Goal: Find contact information: Find contact information

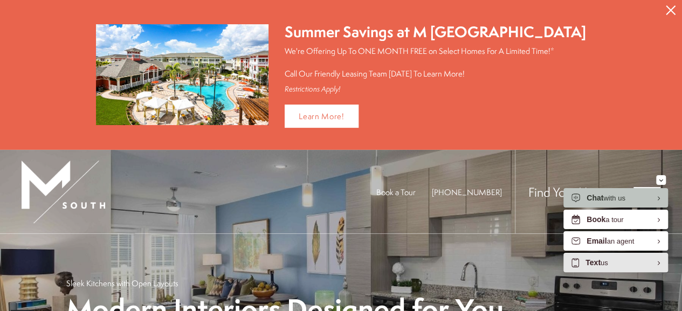
click at [657, 262] on icon "EliseAI Widget" at bounding box center [658, 263] width 3 height 4
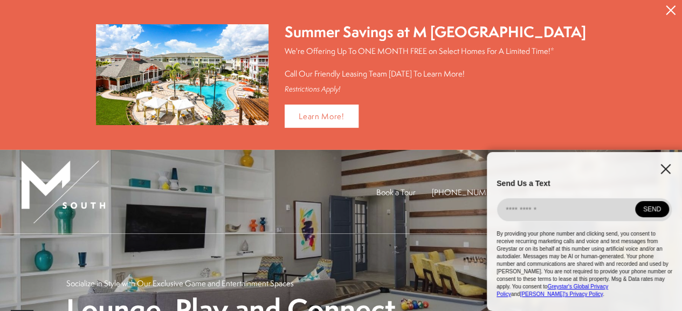
click at [669, 174] on icon "EliseAI Widget" at bounding box center [665, 169] width 10 height 10
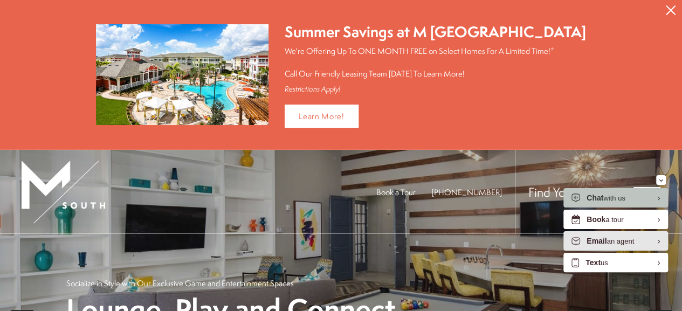
click at [658, 242] on icon "EliseAI Widget" at bounding box center [658, 241] width 3 height 4
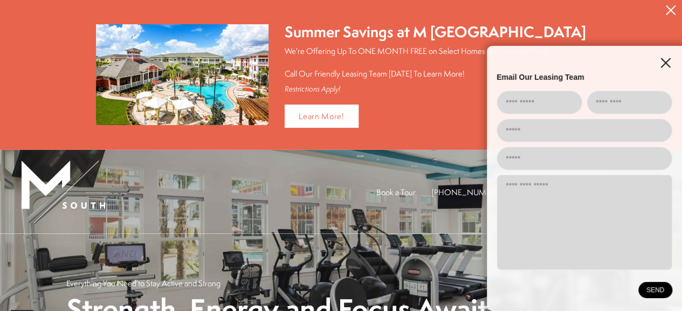
click at [663, 62] on icon "EliseAI Widget" at bounding box center [665, 62] width 9 height 9
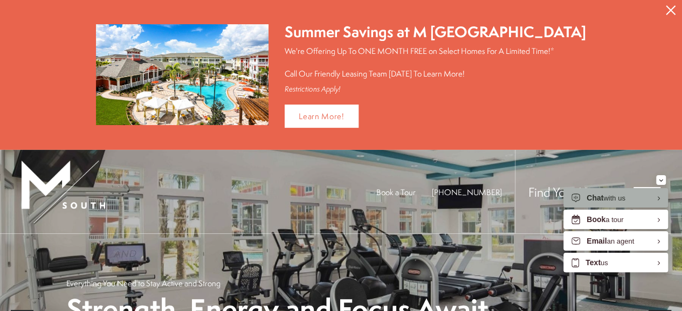
click at [623, 193] on div "Chat with us" at bounding box center [606, 198] width 39 height 10
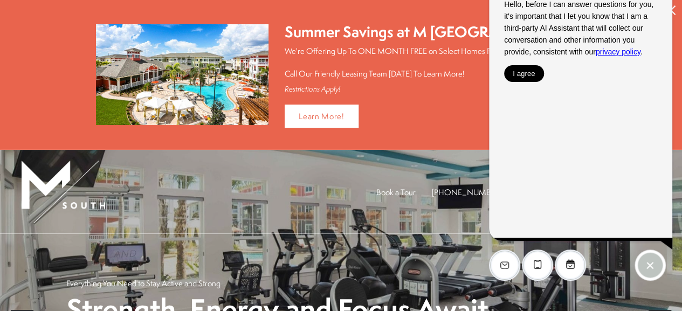
click at [525, 75] on button "I agree" at bounding box center [524, 73] width 40 height 17
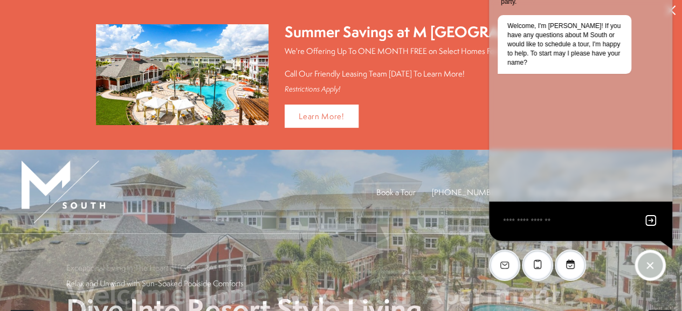
click at [540, 223] on textarea "EliseAI Widget" at bounding box center [568, 221] width 132 height 13
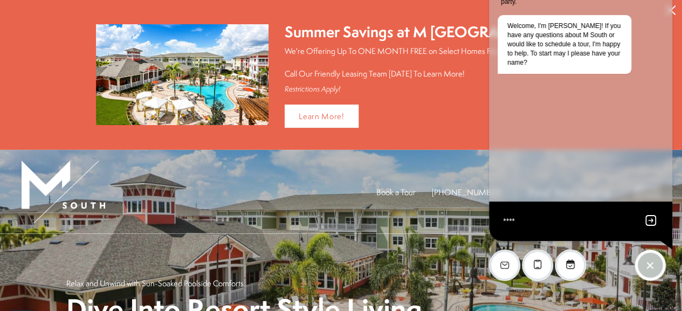
type textarea "*****"
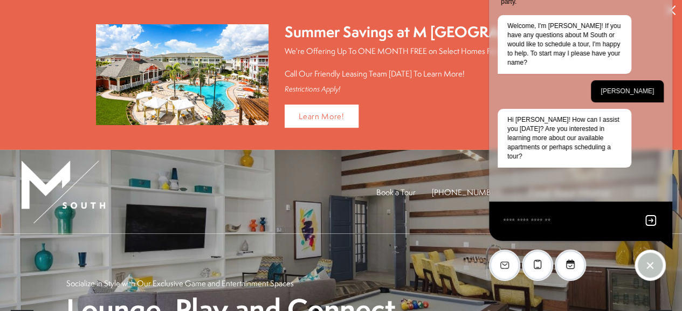
click at [409, 121] on div "Learn More!" at bounding box center [435, 116] width 301 height 23
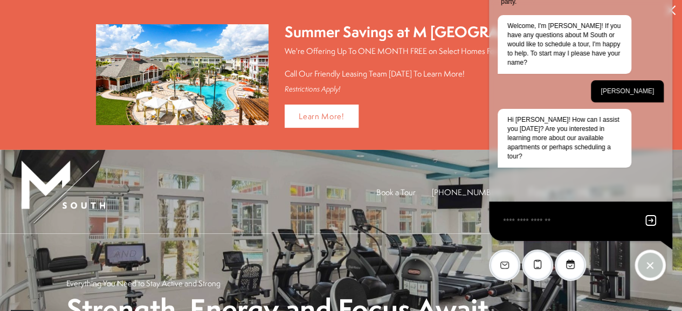
click at [567, 221] on textarea "EliseAI Widget" at bounding box center [568, 221] width 132 height 13
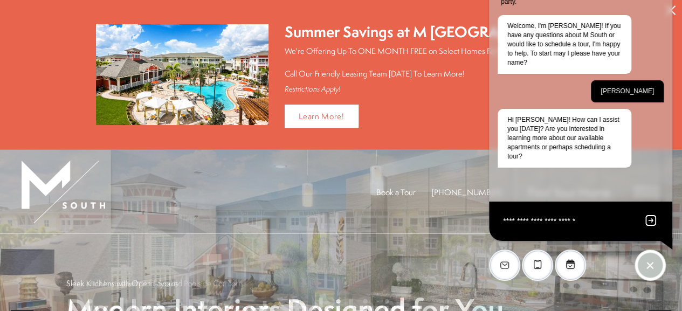
type textarea "**********"
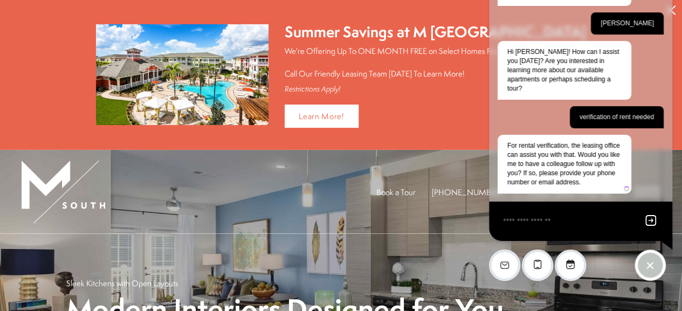
scroll to position [69, 0]
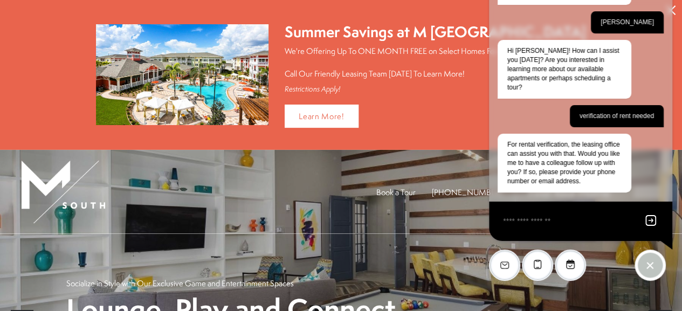
click at [537, 225] on textarea "EliseAI Widget" at bounding box center [568, 221] width 132 height 13
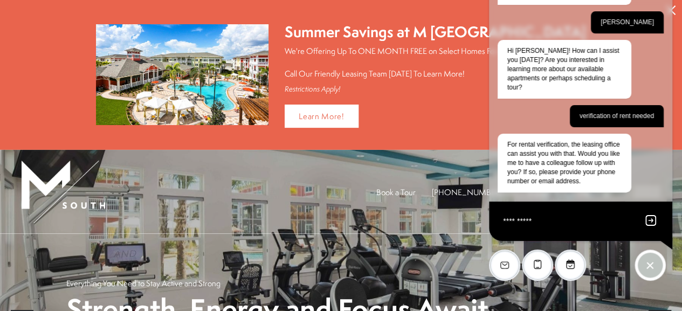
type textarea "**********"
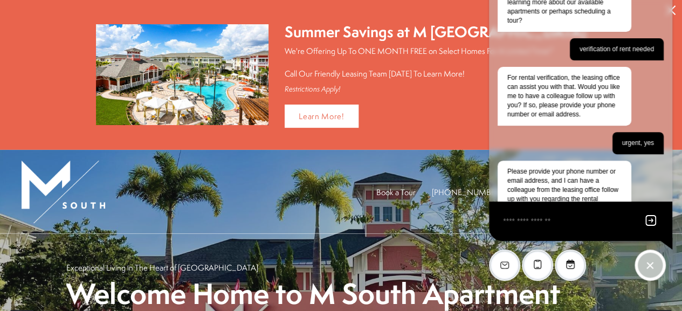
scroll to position [163, 0]
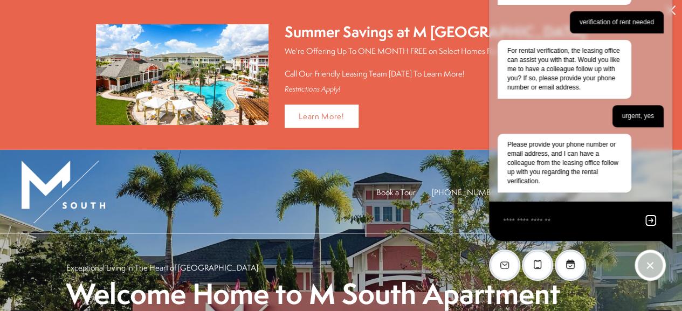
click at [531, 224] on textarea "EliseAI Widget" at bounding box center [568, 221] width 132 height 13
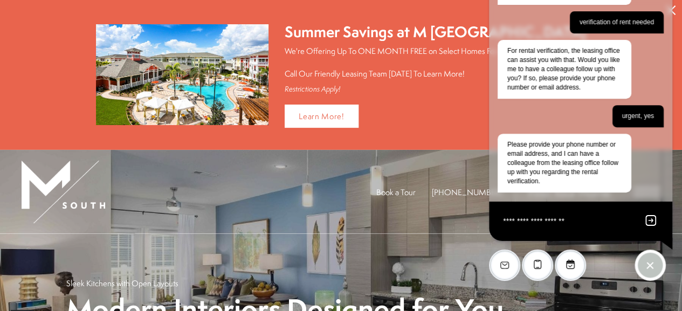
type textarea "**********"
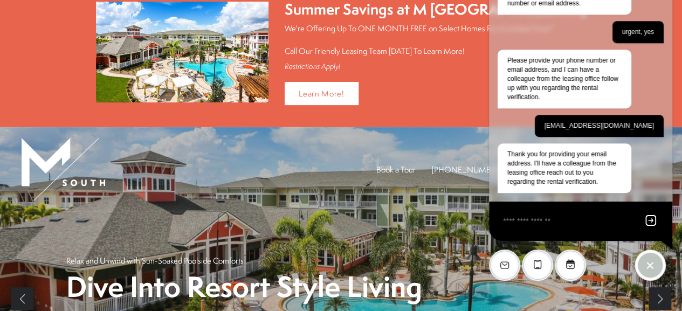
scroll to position [0, 0]
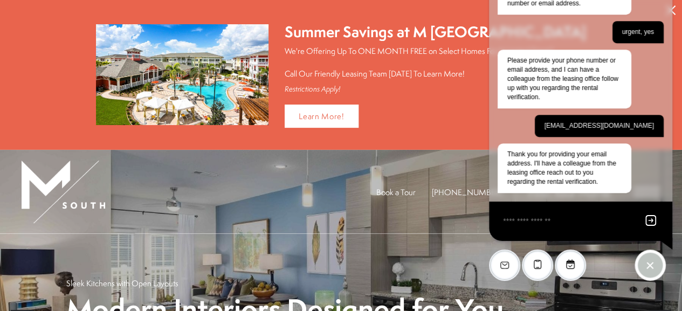
click at [456, 191] on span "[PHONE_NUMBER]" at bounding box center [467, 192] width 70 height 11
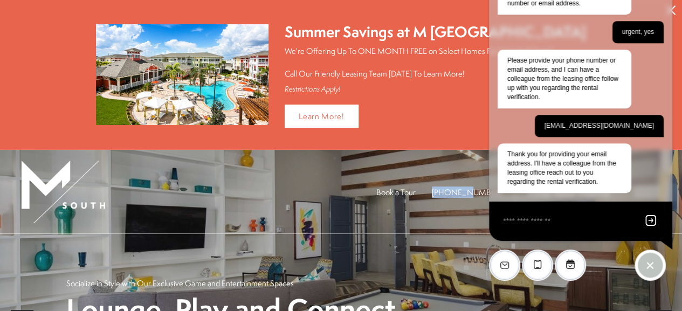
drag, startPoint x: 452, startPoint y: 188, endPoint x: 485, endPoint y: 189, distance: 32.9
click at [485, 189] on ul "Book a Tour [PHONE_NUMBER]" at bounding box center [445, 192] width 139 height 84
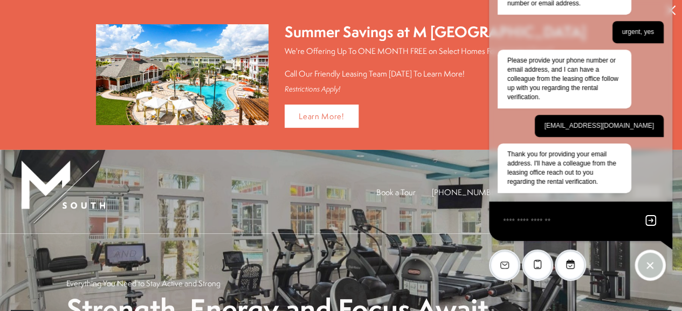
click at [645, 265] on div "EliseAI Widget" at bounding box center [650, 265] width 25 height 25
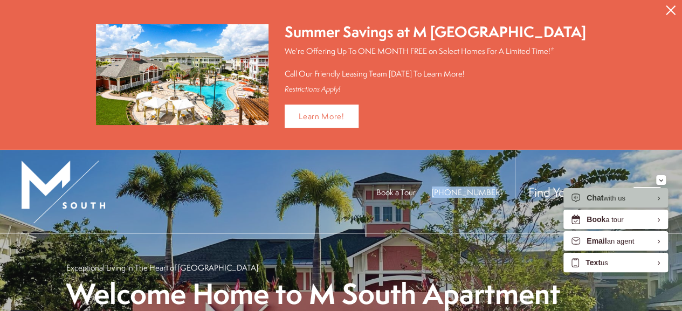
drag, startPoint x: 451, startPoint y: 189, endPoint x: 499, endPoint y: 189, distance: 48.0
click at [499, 189] on ul "Book a Tour [PHONE_NUMBER]" at bounding box center [445, 192] width 139 height 84
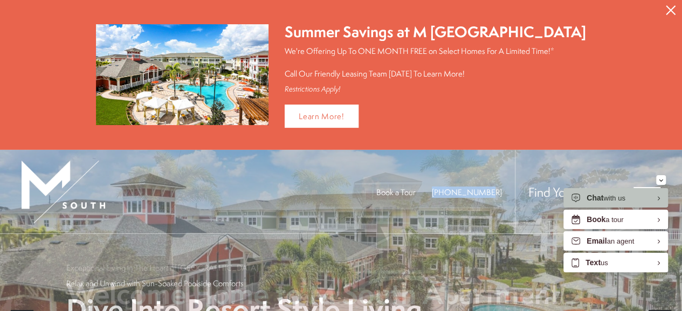
copy span "[PHONE_NUMBER]"
